Goal: Information Seeking & Learning: Understand process/instructions

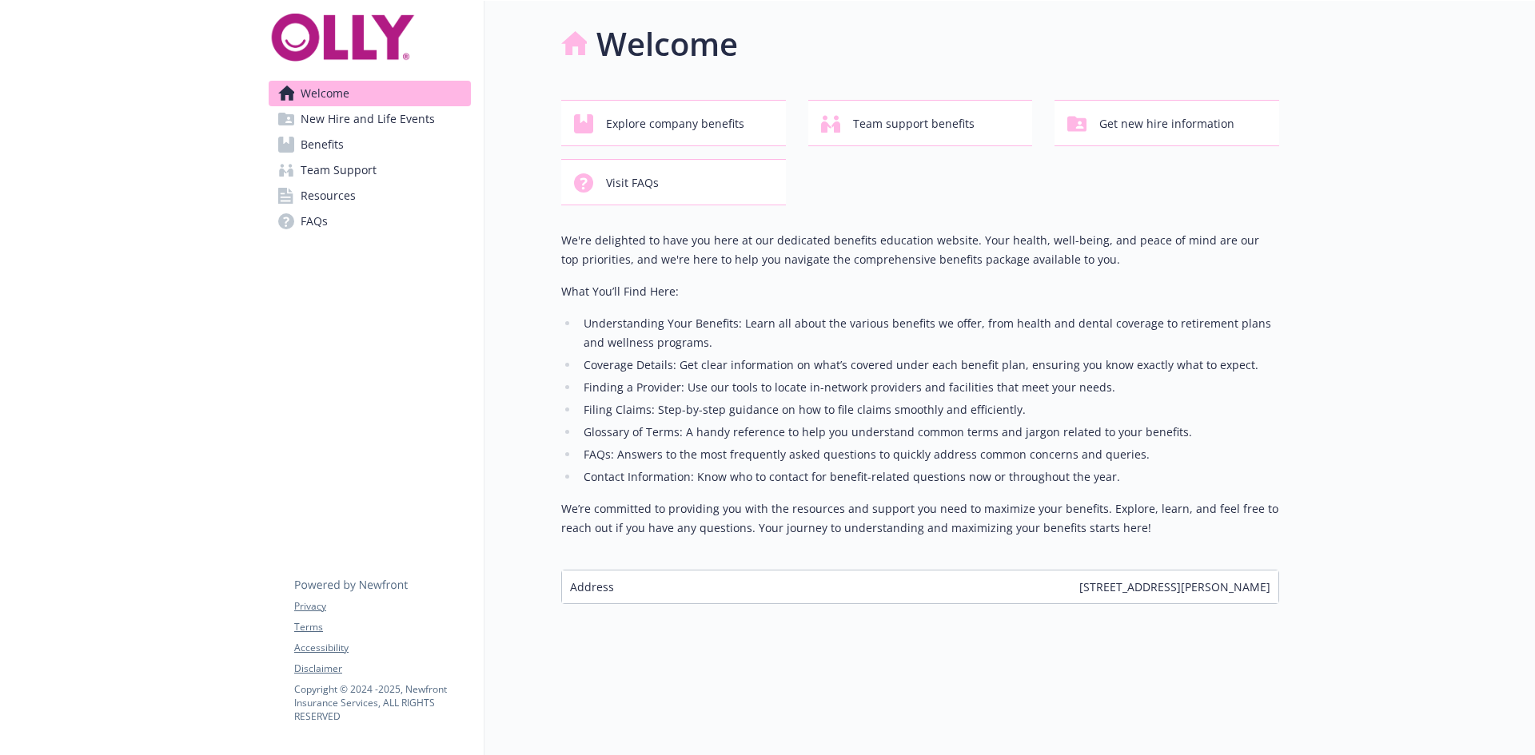
click at [324, 121] on span "New Hire and Life Events" at bounding box center [368, 119] width 134 height 26
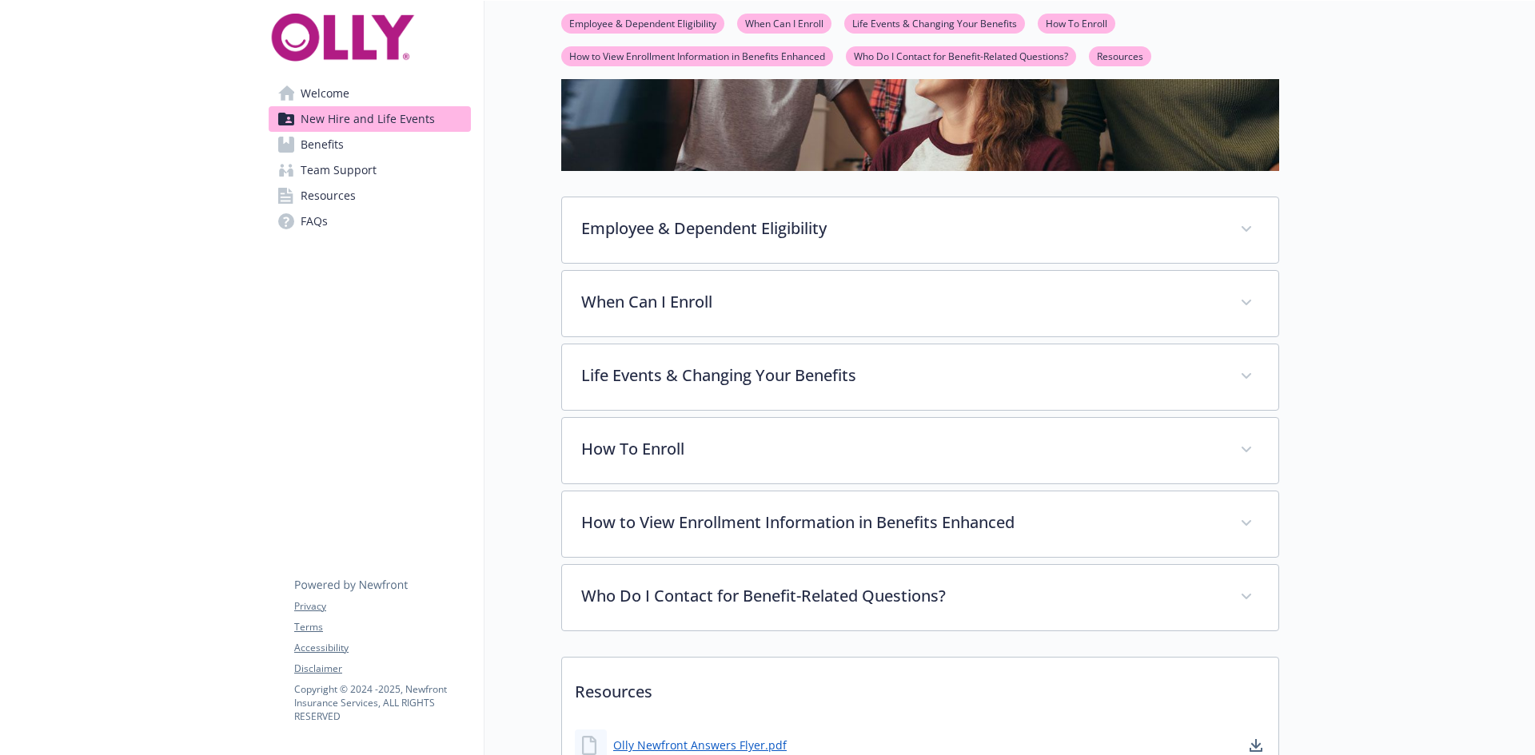
scroll to position [320, 0]
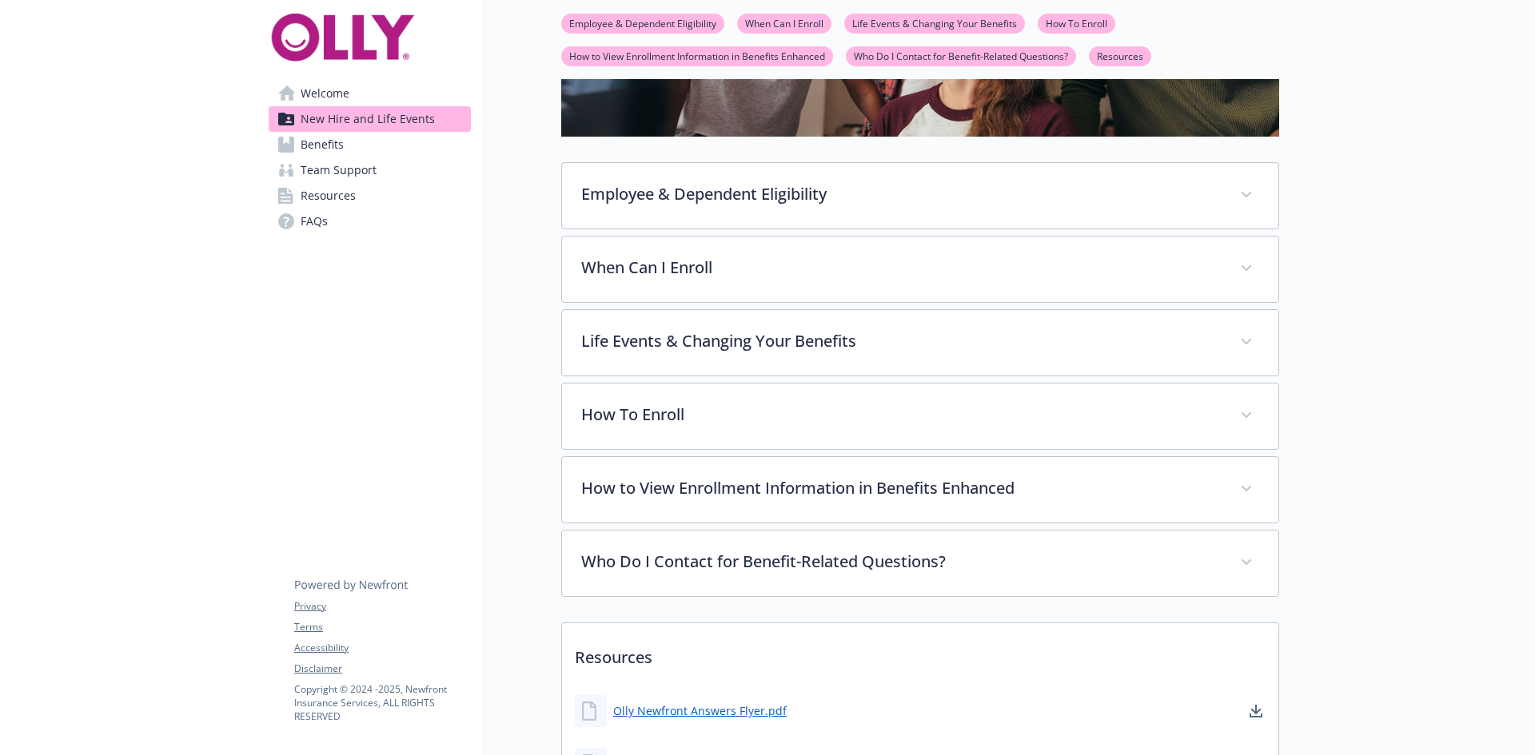
click at [935, 21] on link "Life Events & Changing Your Benefits" at bounding box center [934, 22] width 181 height 15
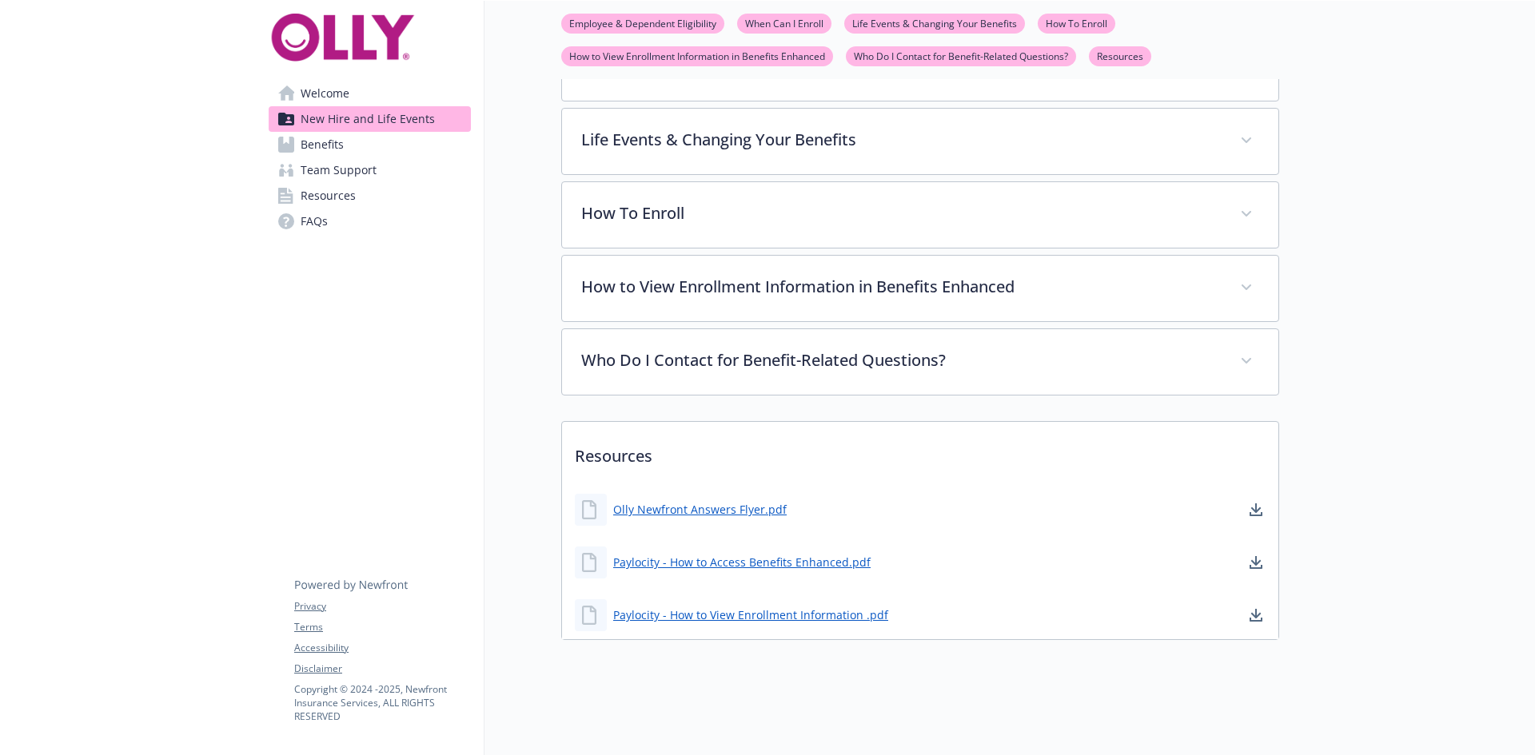
scroll to position [533, 12]
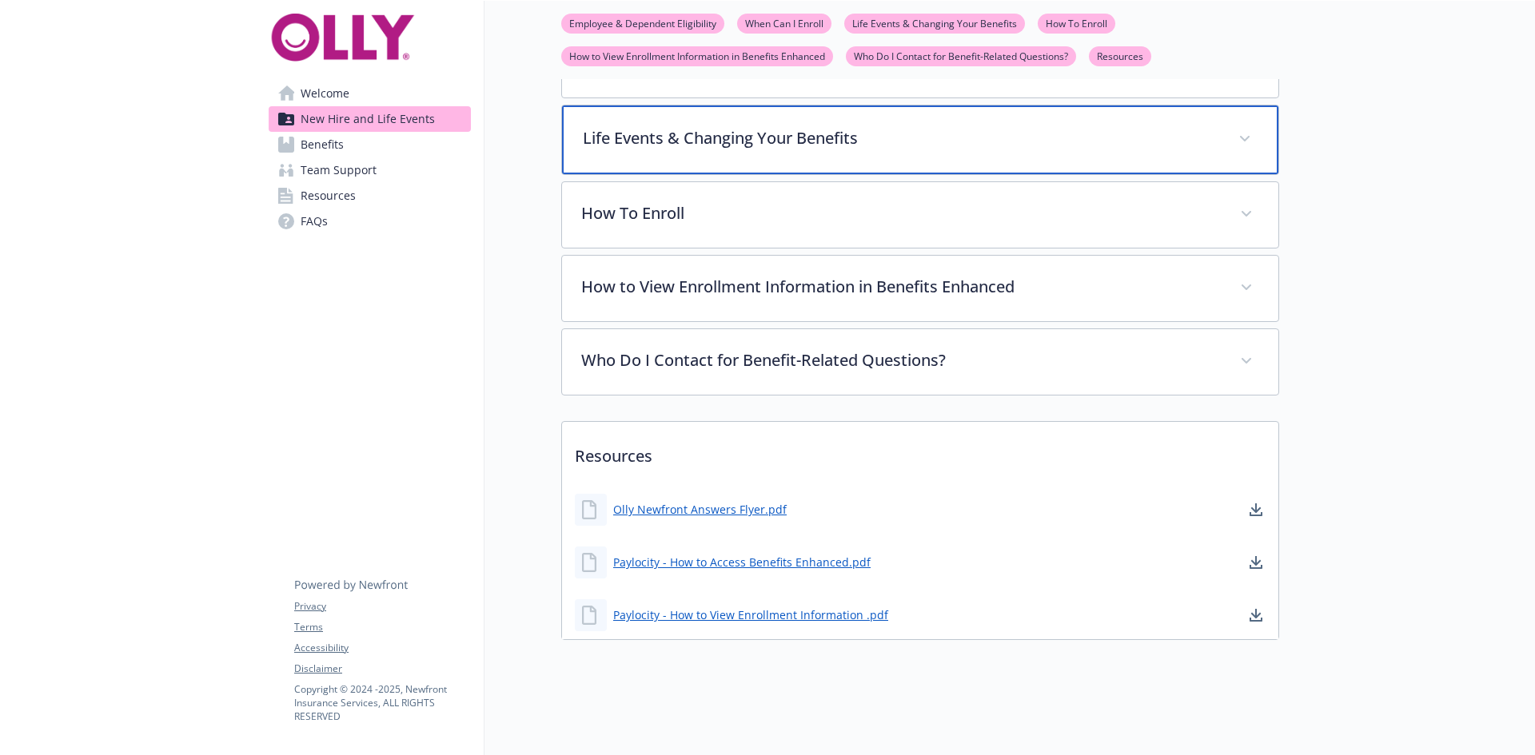
click at [1204, 126] on p "Life Events & Changing Your Benefits" at bounding box center [901, 138] width 636 height 24
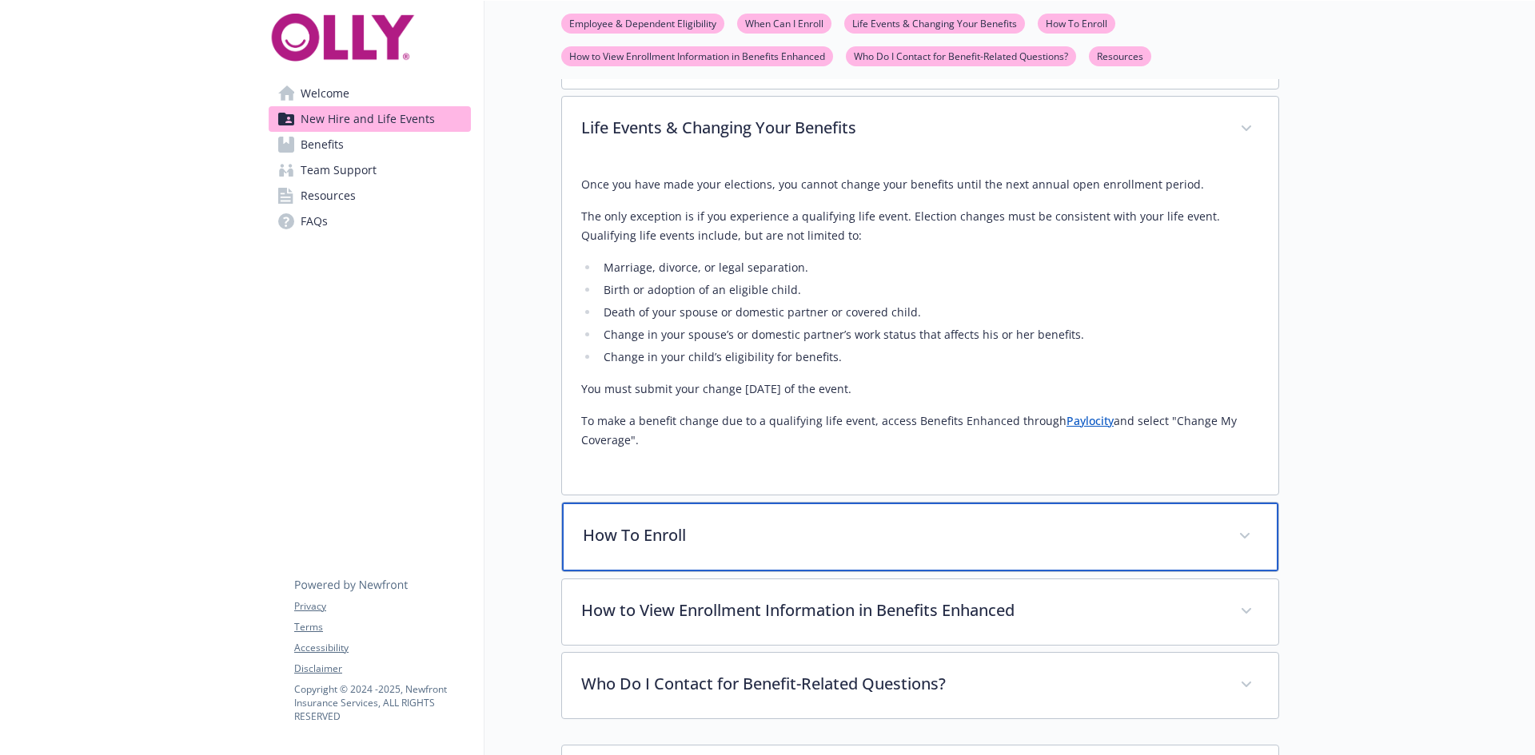
click at [1240, 536] on icon at bounding box center [1245, 536] width 10 height 6
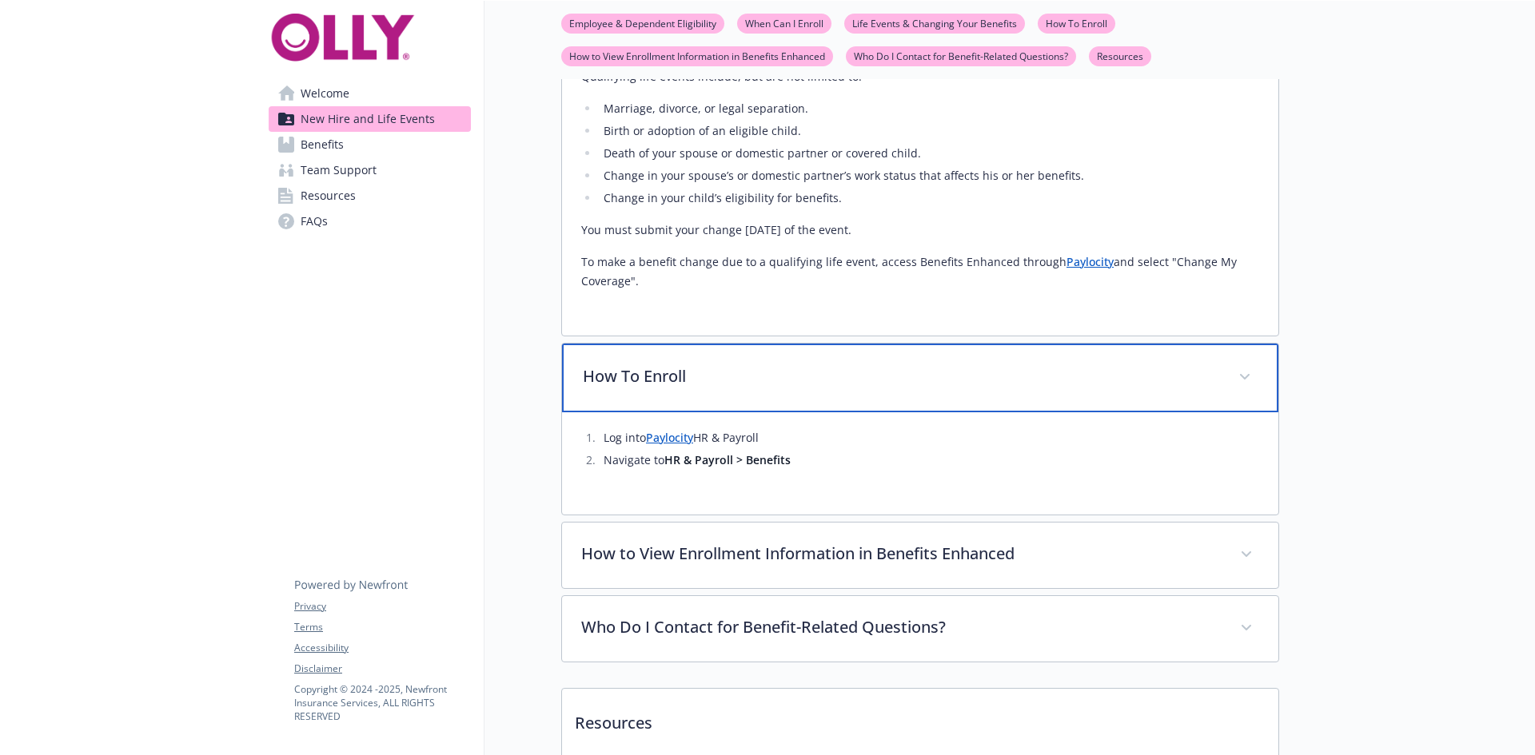
scroll to position [693, 12]
